Goal: Transaction & Acquisition: Subscribe to service/newsletter

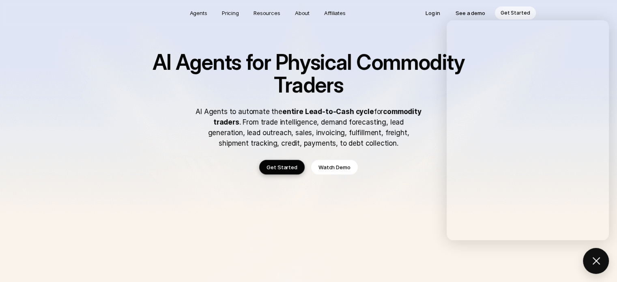
drag, startPoint x: 76, startPoint y: 111, endPoint x: 160, endPoint y: 87, distance: 87.0
click at [77, 111] on img at bounding box center [308, 272] width 617 height 545
click at [225, 8] on link "Pricing" at bounding box center [230, 12] width 27 height 13
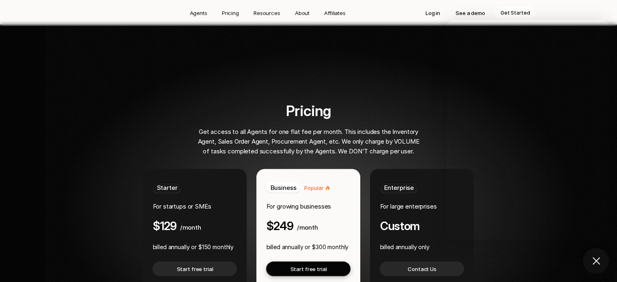
scroll to position [1511, 0]
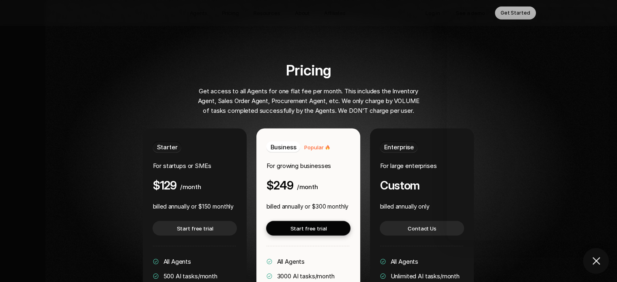
click at [132, 68] on div "Pricing Get access to all Agents for one flat fee per month. This includes the …" at bounding box center [308, 89] width 357 height 54
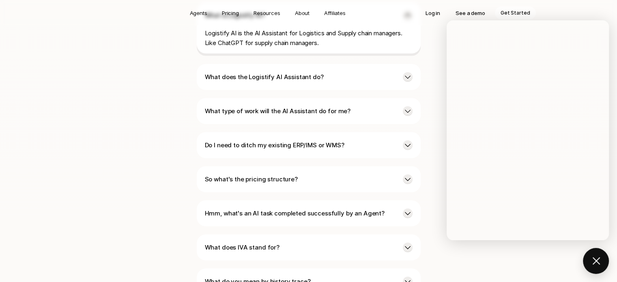
scroll to position [1998, 0]
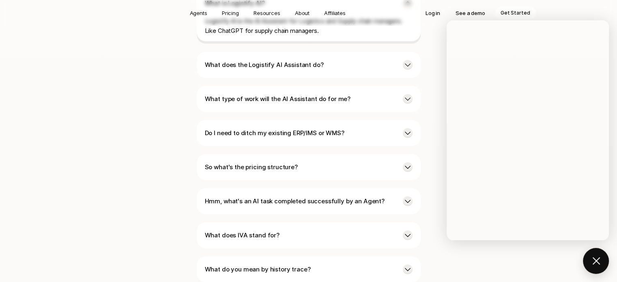
click at [288, 196] on p "Hmm, what's an AI task completed successfully by an Agent?" at bounding box center [300, 201] width 191 height 10
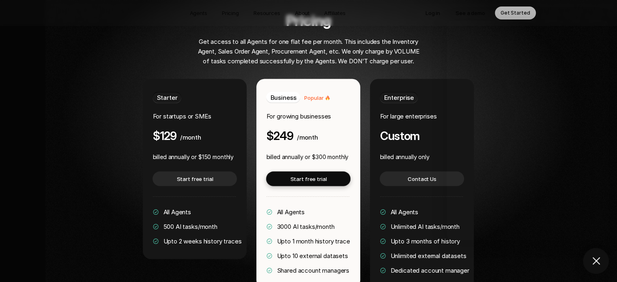
scroll to position [1552, 0]
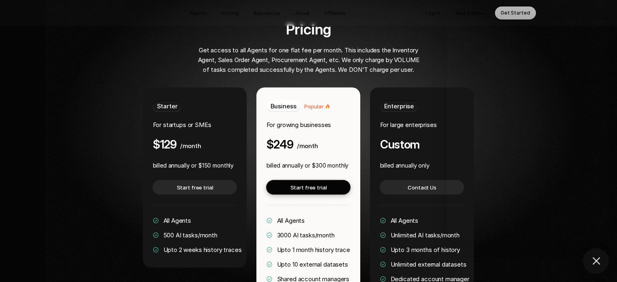
click at [50, 93] on div at bounding box center [353, 167] width 617 height 448
click at [312, 216] on div "All Agents 3000 AI tasks/month Upto 1 month history trace Upto 10 external data…" at bounding box center [308, 250] width 84 height 68
click at [310, 183] on p "Start free trial" at bounding box center [308, 187] width 36 height 8
